Goal: Information Seeking & Learning: Learn about a topic

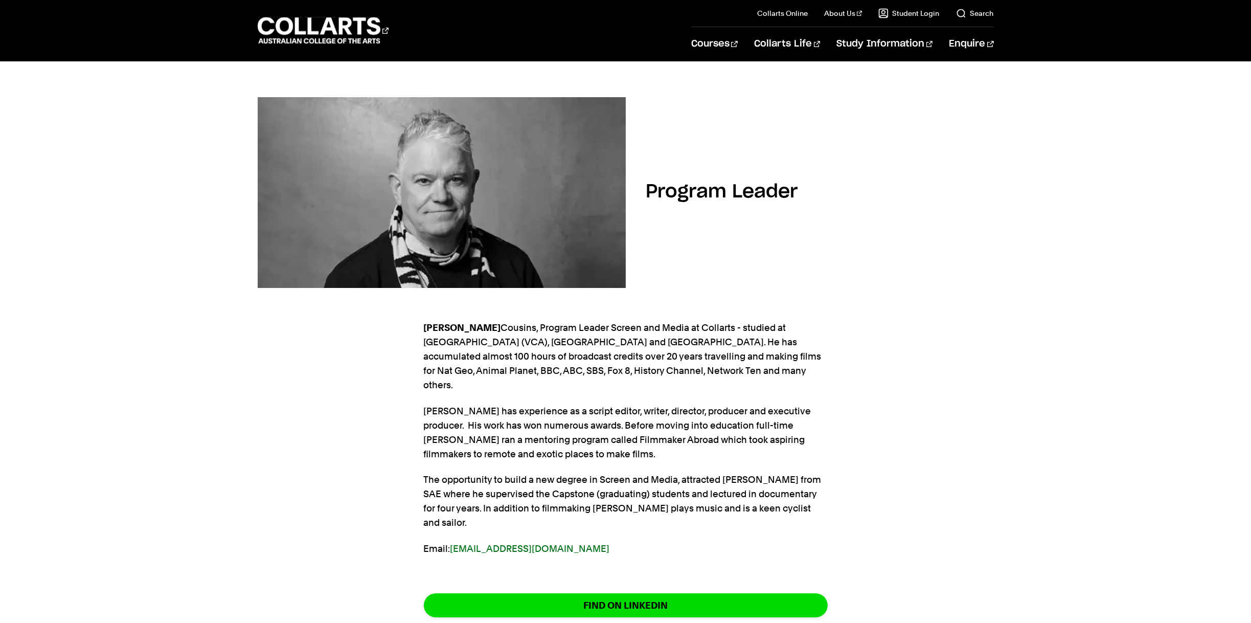
scroll to position [502, 0]
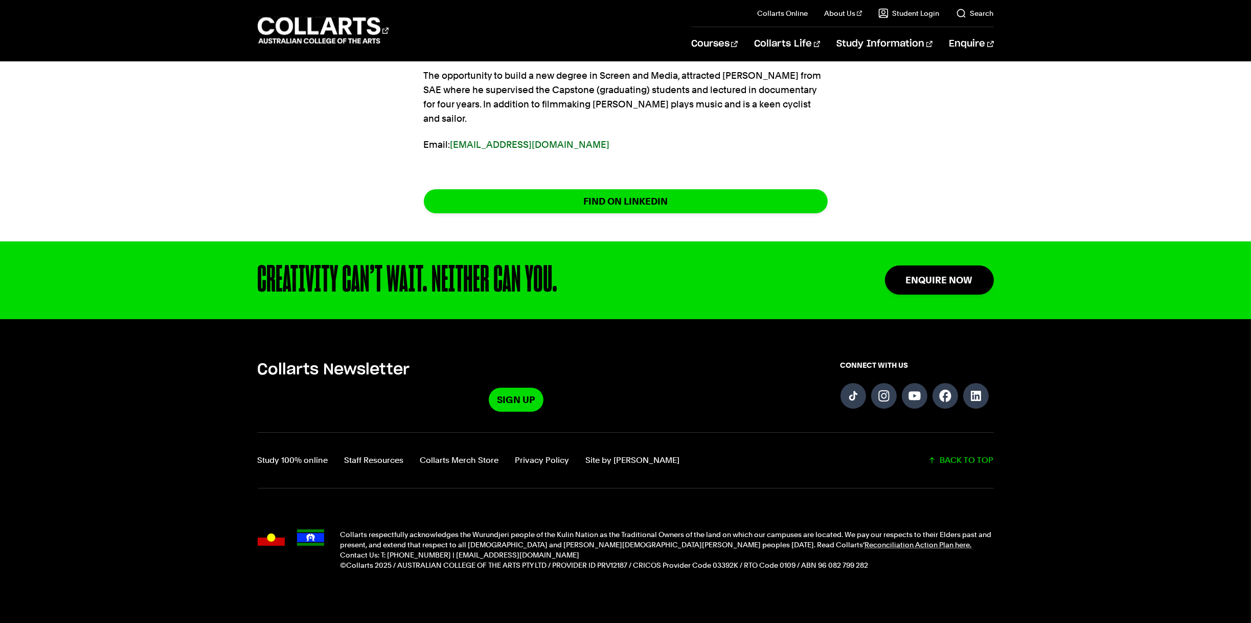
drag, startPoint x: 258, startPoint y: 250, endPoint x: 552, endPoint y: 245, distance: 293.5
click at [552, 262] on div "CREATIVITY CAN’T WAIT. NEITHER CAN YOU." at bounding box center [539, 280] width 562 height 37
drag, startPoint x: 552, startPoint y: 245, endPoint x: 251, endPoint y: 248, distance: 301.2
click at [251, 248] on div "CREATIVITY CAN’T WAIT. NEITHER CAN YOU. Enquire Now" at bounding box center [625, 280] width 949 height 78
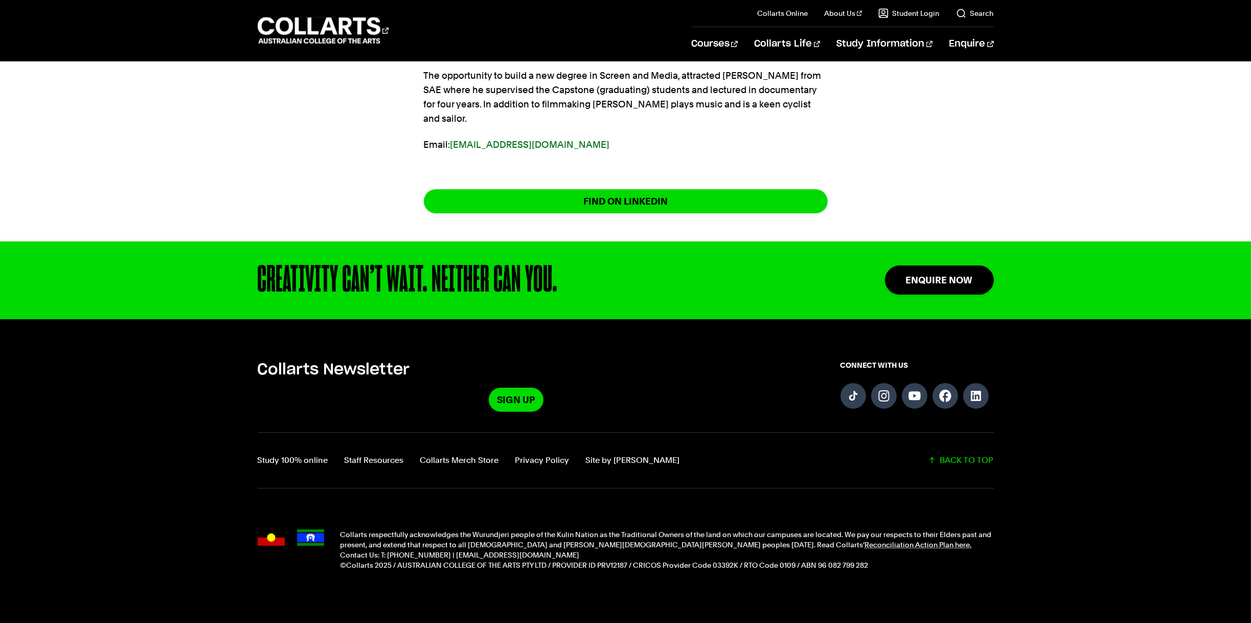
click at [251, 248] on div "CREATIVITY CAN’T WAIT. NEITHER CAN YOU. Enquire Now" at bounding box center [625, 280] width 949 height 78
drag, startPoint x: 259, startPoint y: 251, endPoint x: 566, endPoint y: 245, distance: 307.3
click at [566, 262] on div "CREATIVITY CAN’T WAIT. NEITHER CAN YOU." at bounding box center [539, 280] width 562 height 37
click at [307, 453] on link "Study 100% online" at bounding box center [293, 460] width 71 height 14
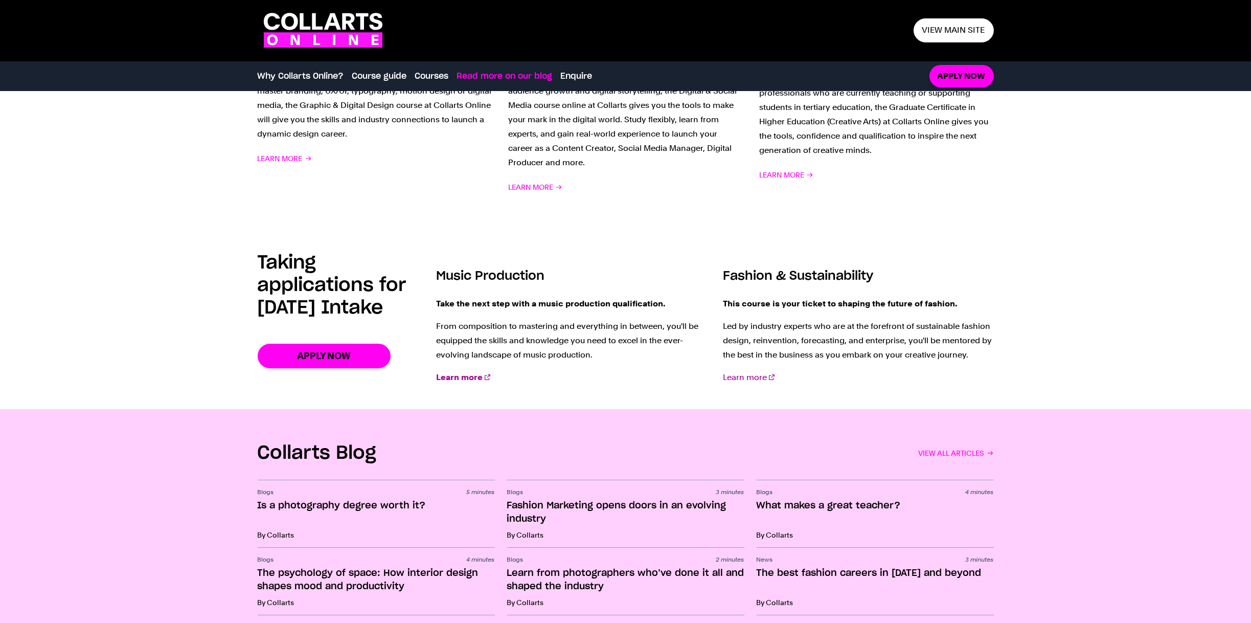
scroll to position [1523, 0]
